Goal: Task Accomplishment & Management: Use online tool/utility

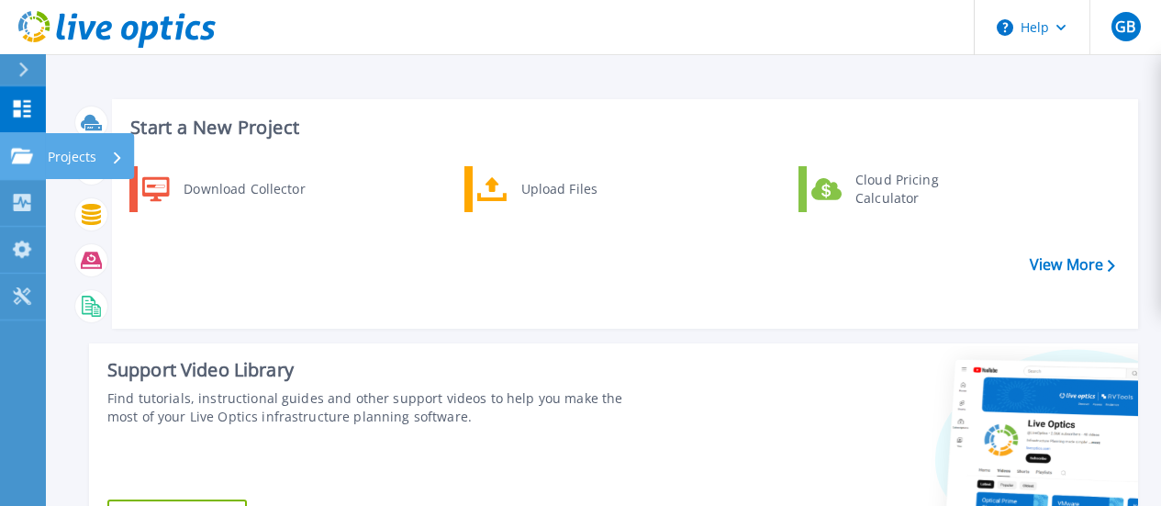
click at [15, 158] on icon at bounding box center [22, 156] width 22 height 16
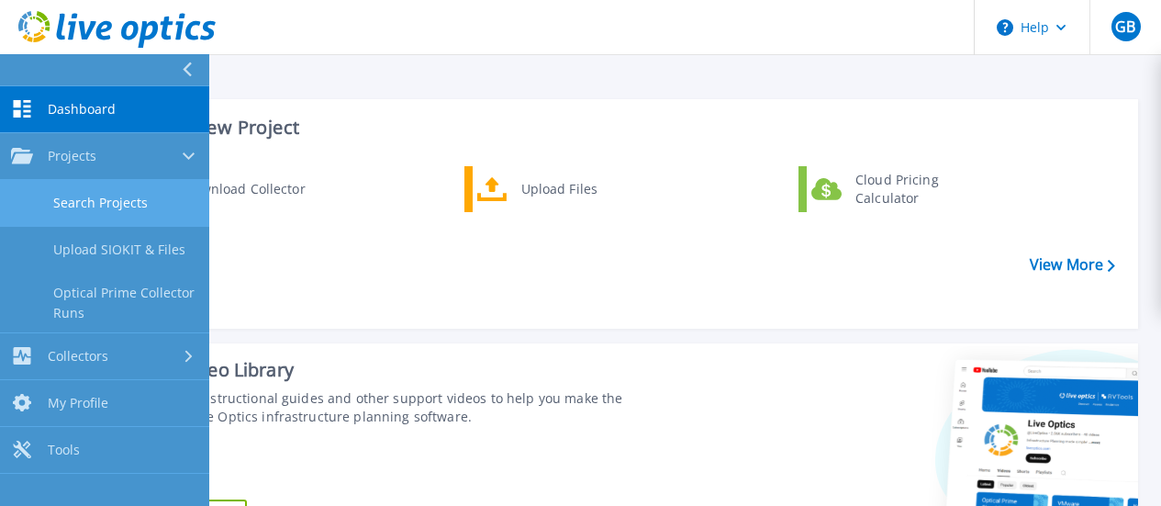
click at [106, 195] on link "Search Projects" at bounding box center [104, 203] width 209 height 47
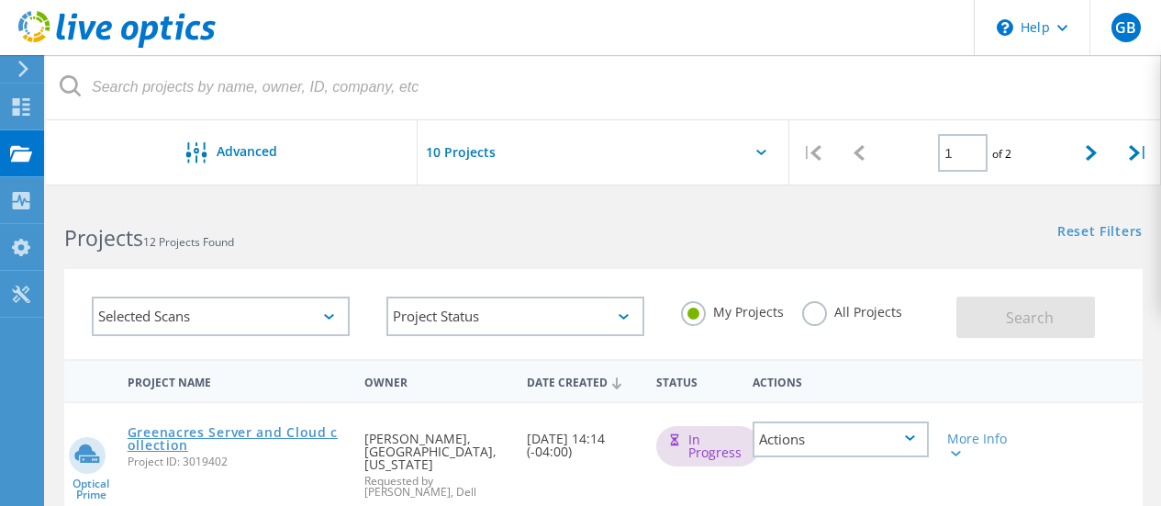
click at [278, 433] on link "Greenacres Server and Cloud collection" at bounding box center [237, 439] width 219 height 26
